Goal: Obtain resource: Obtain resource

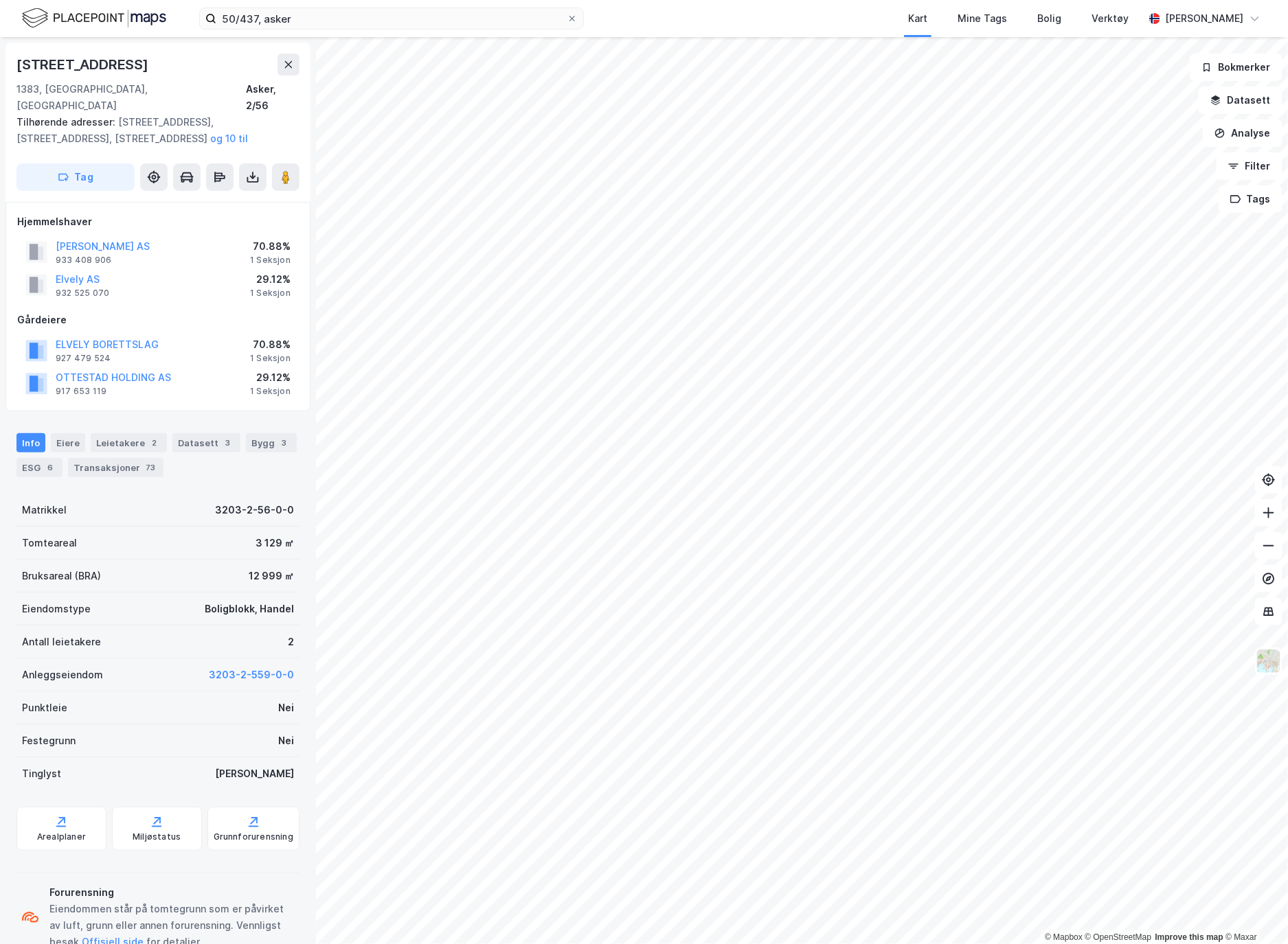
click at [243, 163] on button at bounding box center [253, 177] width 28 height 28
click at [222, 199] on div "Last ned grunnbok" at bounding box center [184, 204] width 80 height 11
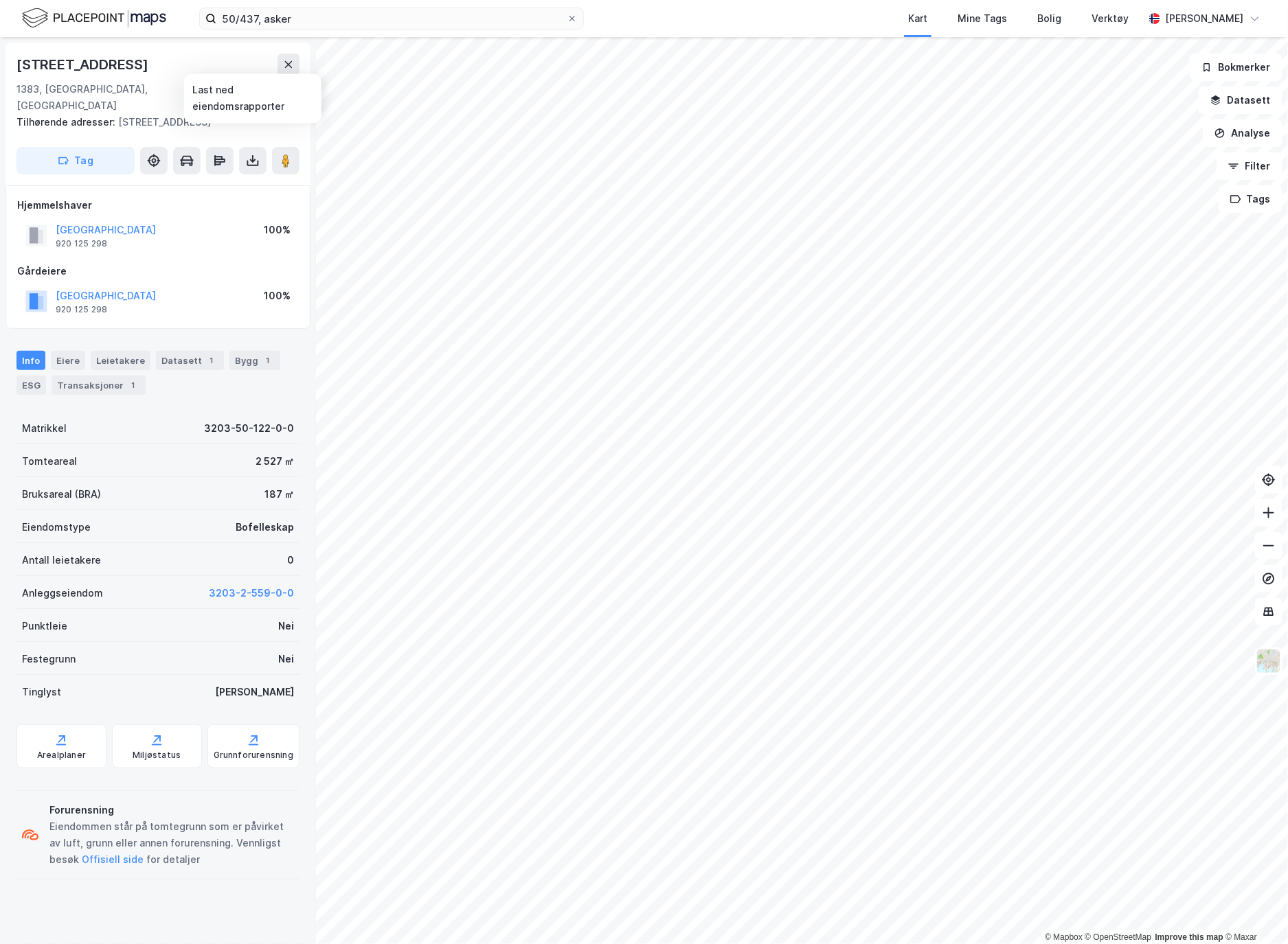
click at [259, 154] on icon at bounding box center [253, 161] width 13 height 13
click at [213, 183] on div "Last ned grunnbok" at bounding box center [184, 188] width 80 height 11
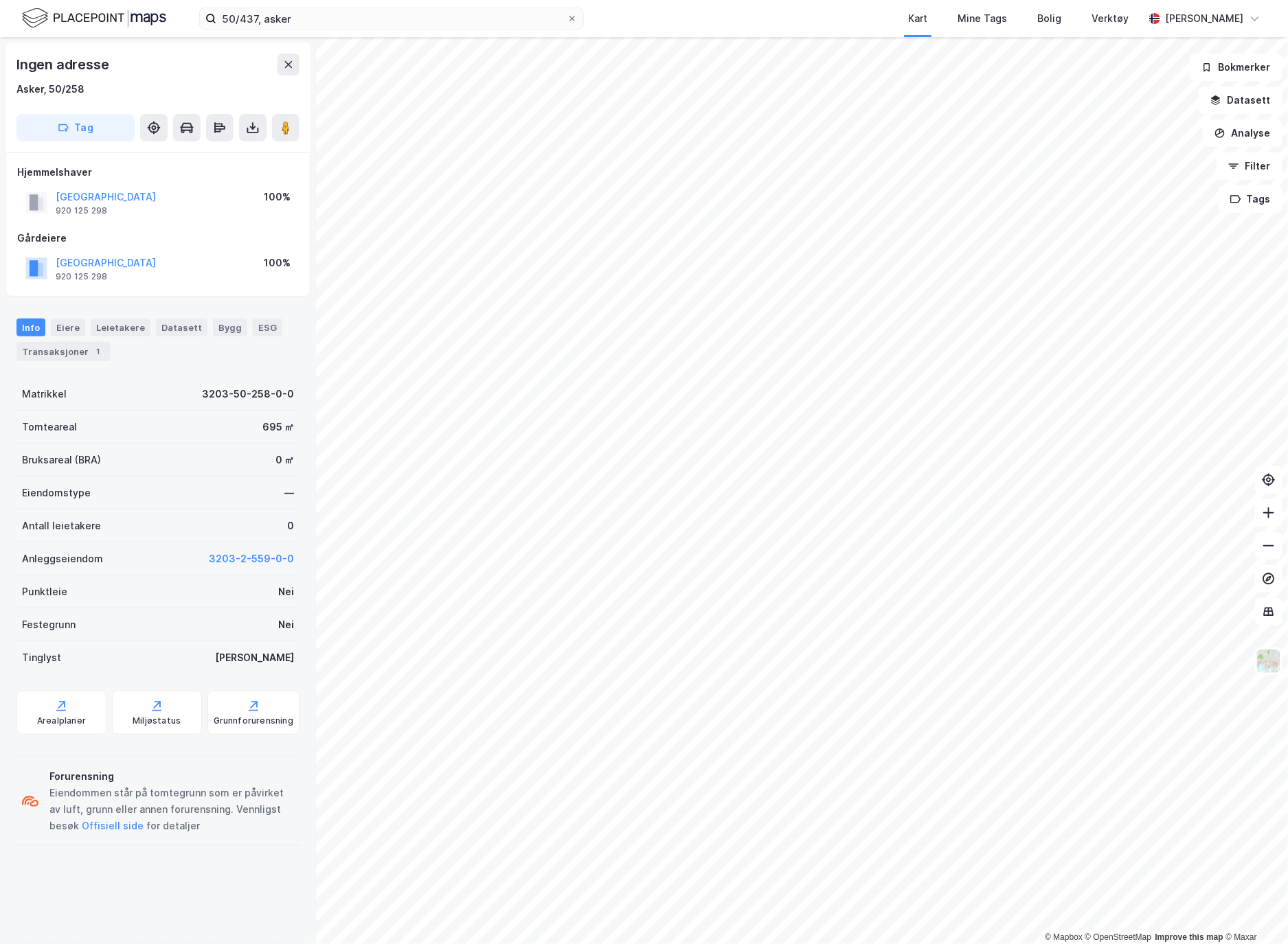
click at [249, 125] on icon at bounding box center [253, 128] width 13 height 13
click at [238, 154] on div "Last ned grunnbok" at bounding box center [194, 155] width 147 height 22
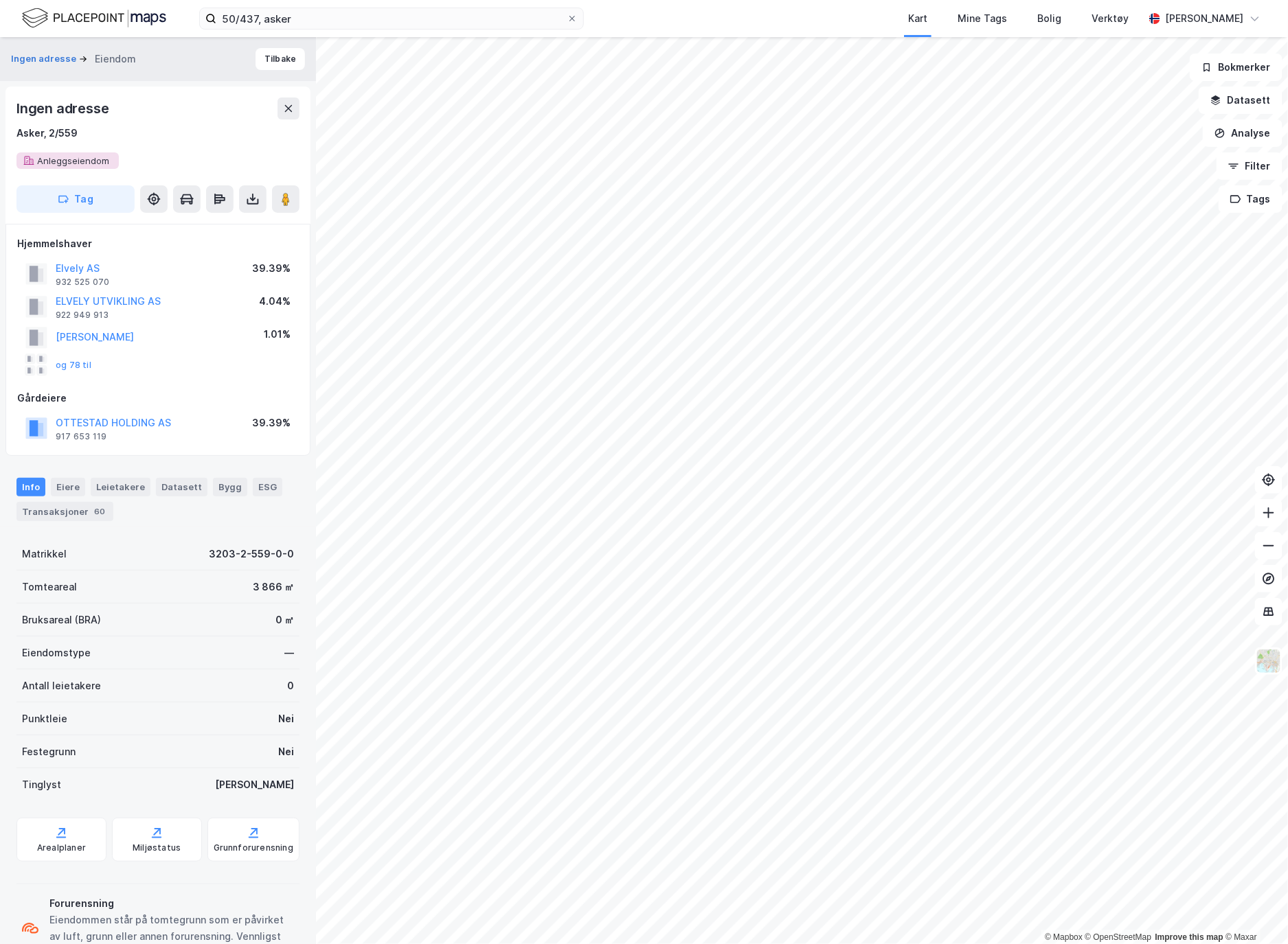
click at [243, 201] on button at bounding box center [253, 199] width 28 height 28
click at [246, 222] on div "Last ned grunnbok" at bounding box center [194, 227] width 147 height 22
drag, startPoint x: 623, startPoint y: 23, endPoint x: 1274, endPoint y: 99, distance: 655.4
click at [623, 23] on div "50/437, asker Kart Mine Tags Bolig Verktøy [PERSON_NAME]" at bounding box center [644, 19] width 1288 height 37
drag, startPoint x: 626, startPoint y: 19, endPoint x: 648, endPoint y: 25, distance: 22.8
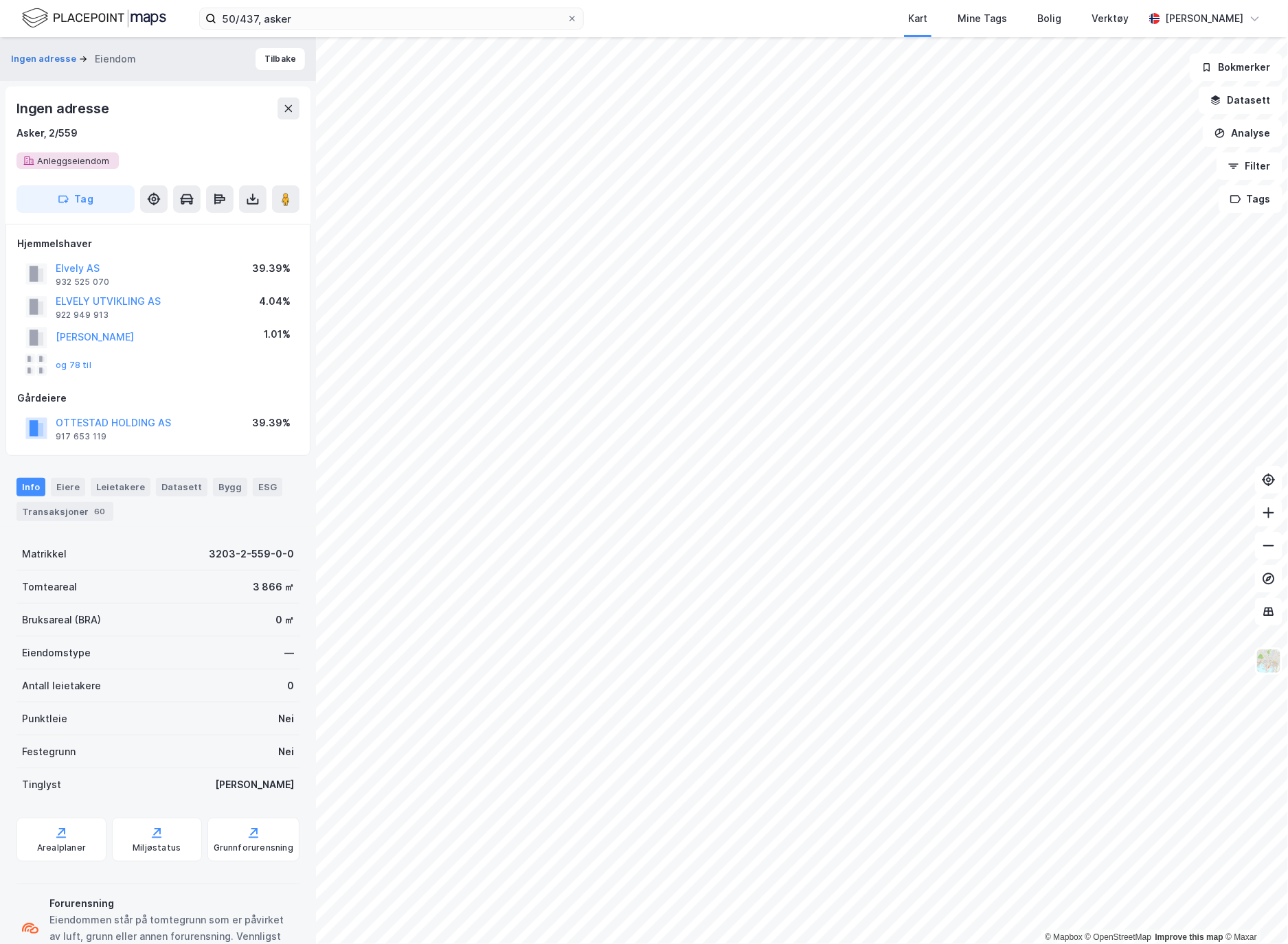
click at [626, 19] on div "50/437, asker Kart Mine Tags Bolig Verktøy [PERSON_NAME]" at bounding box center [644, 19] width 1288 height 37
click at [1267, 667] on img at bounding box center [1269, 661] width 26 height 26
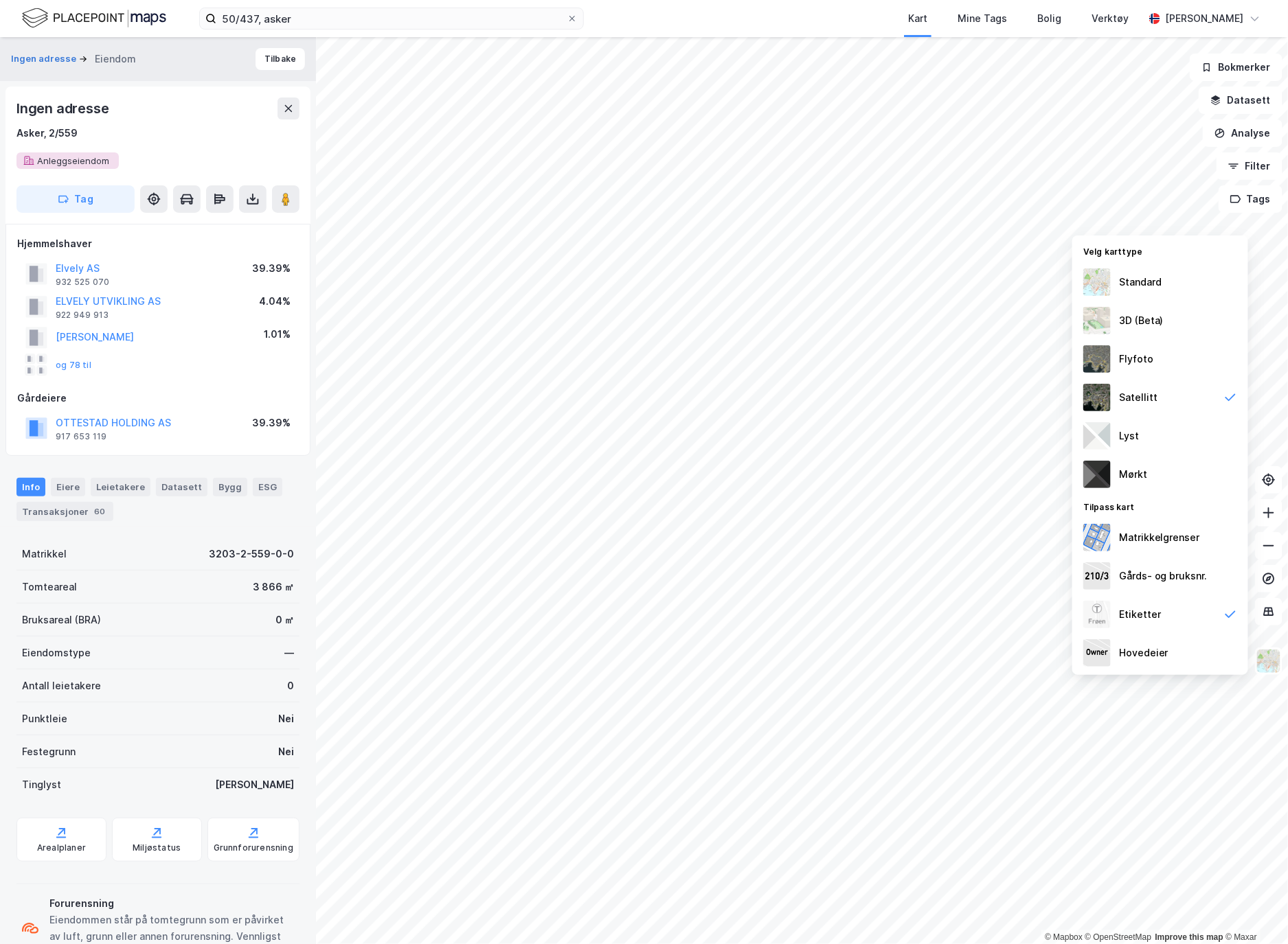
click at [1146, 257] on div "Velg karttype" at bounding box center [1160, 250] width 176 height 24
click at [1151, 272] on div "Standard" at bounding box center [1160, 282] width 176 height 39
click at [1271, 4] on div "50/437, asker Kart Mine Tags Bolig Verktøy [PERSON_NAME]" at bounding box center [644, 19] width 1288 height 37
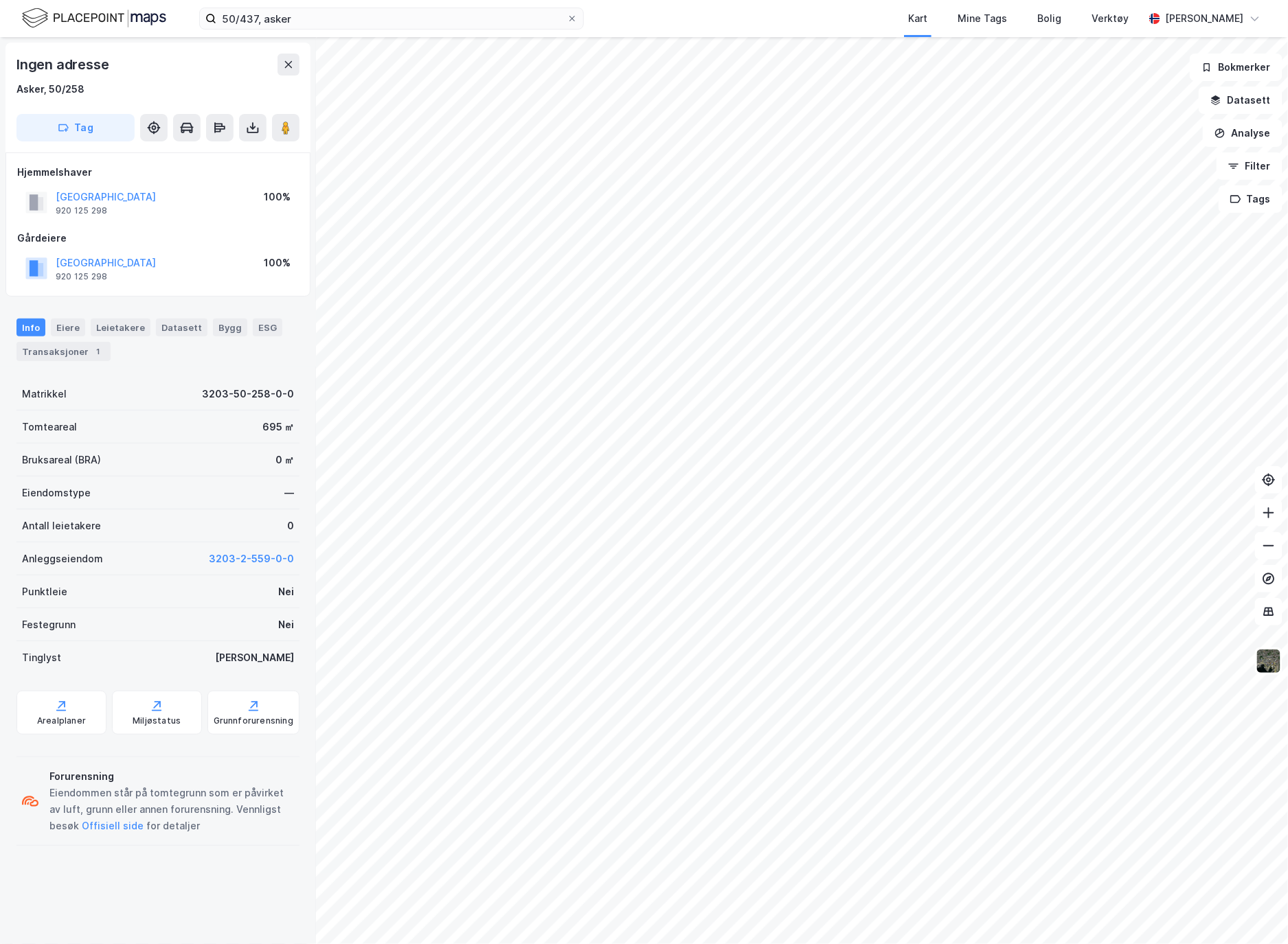
click at [255, 140] on button at bounding box center [253, 127] width 28 height 28
click at [251, 155] on div "Last ned grunnbok" at bounding box center [194, 155] width 147 height 22
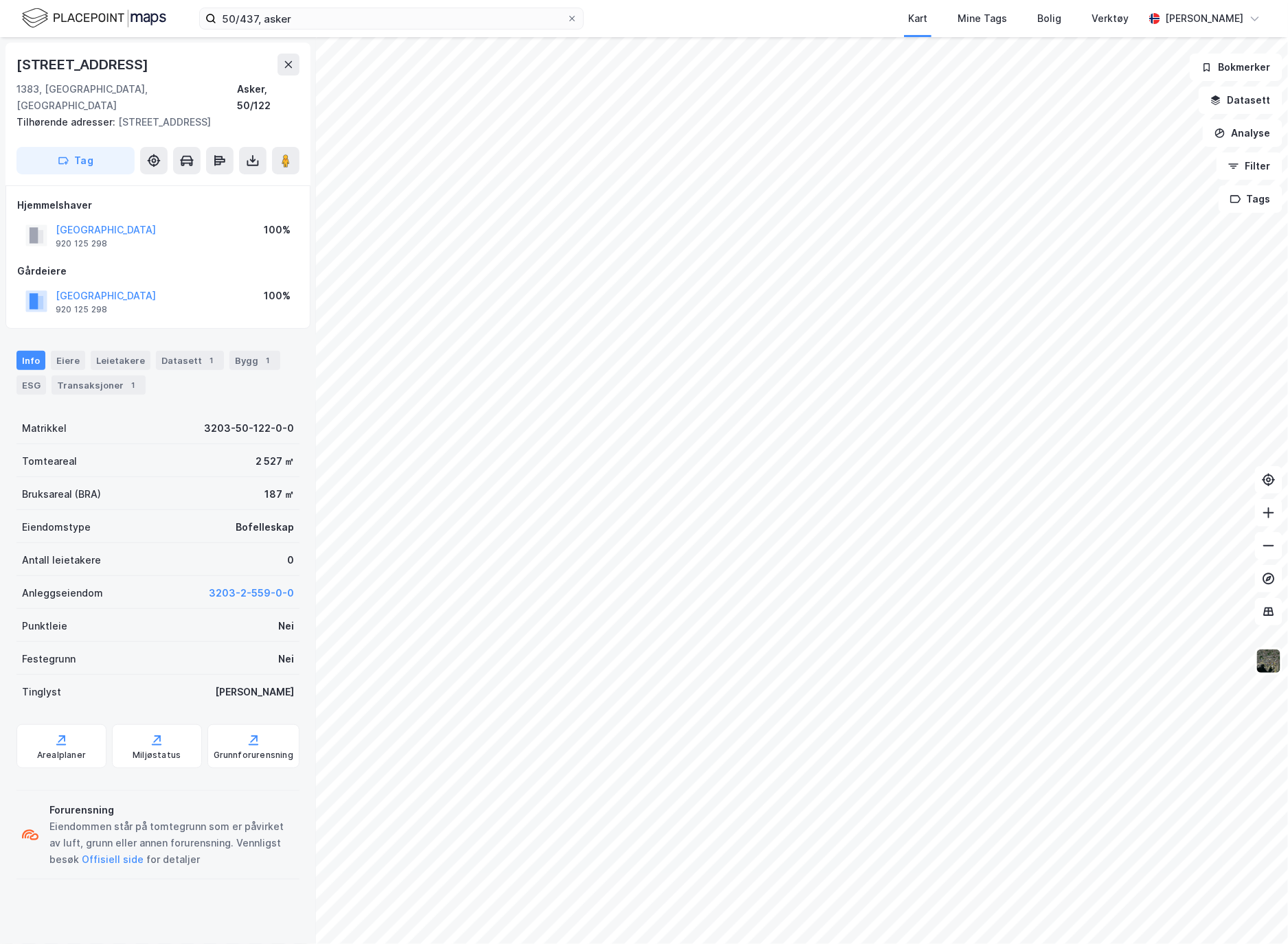
click at [258, 161] on icon at bounding box center [254, 163] width 12 height 6
click at [248, 177] on div "Last ned grunnbok" at bounding box center [194, 188] width 147 height 22
